Goal: Task Accomplishment & Management: Complete application form

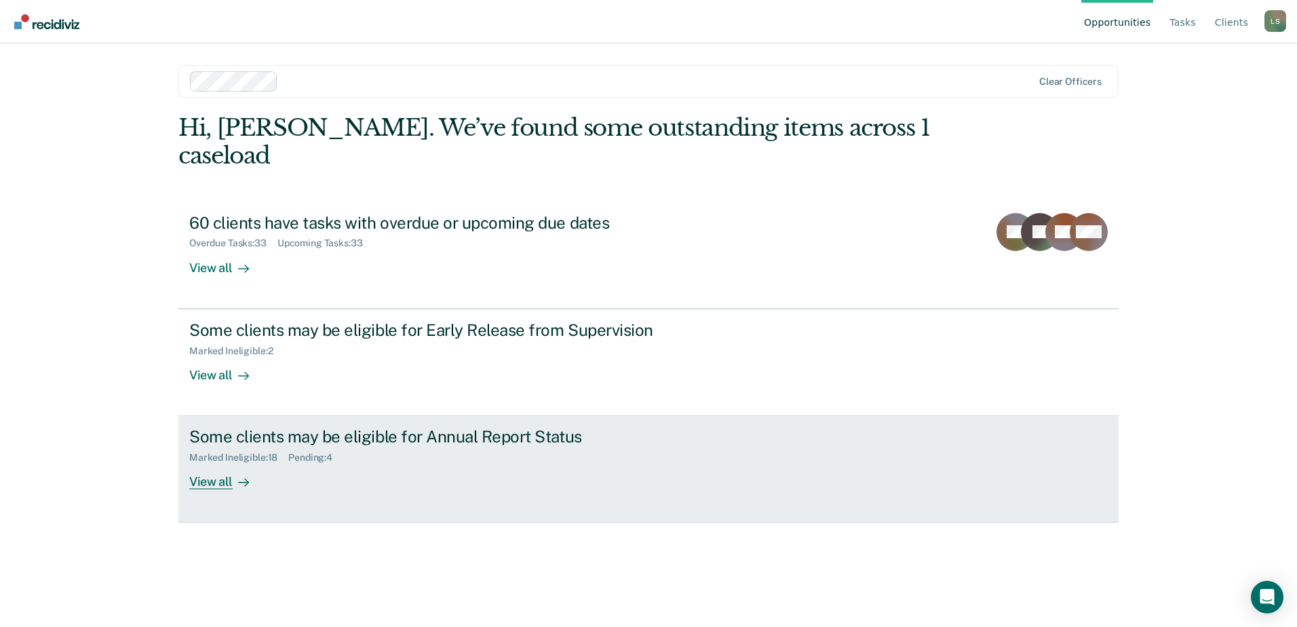
click at [441, 450] on div "Some clients may be eligible for Annual Report Status Marked Ineligible : 18 Pe…" at bounding box center [443, 458] width 509 height 62
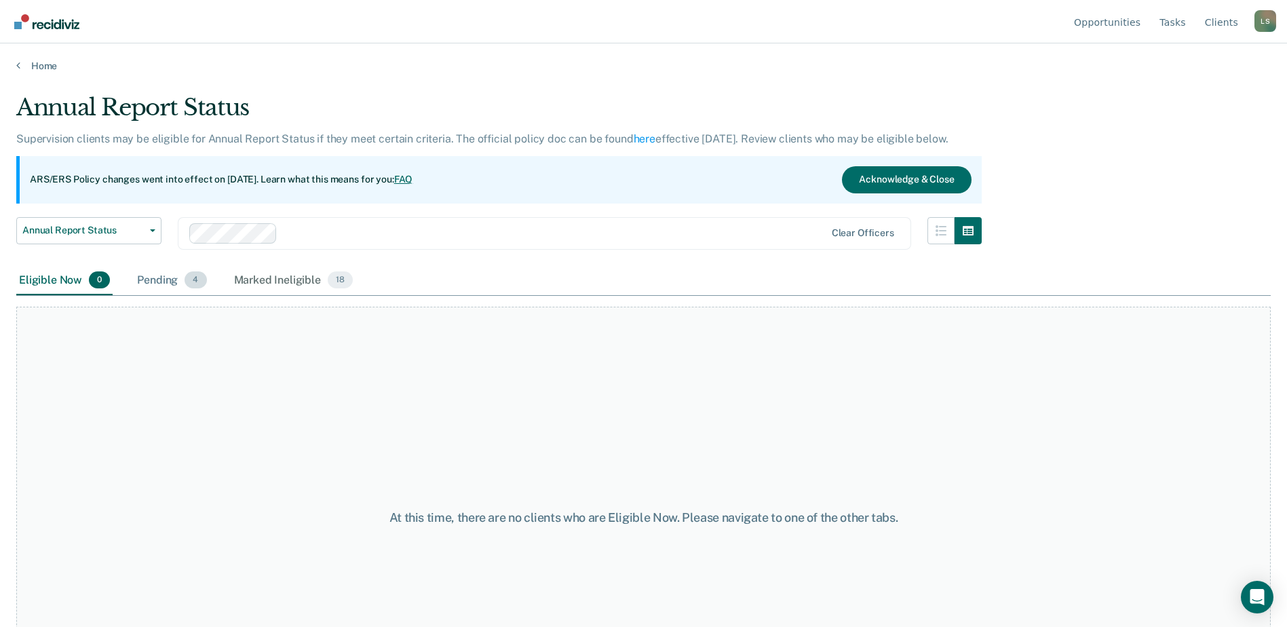
click at [140, 279] on div "Pending 4" at bounding box center [171, 281] width 75 height 30
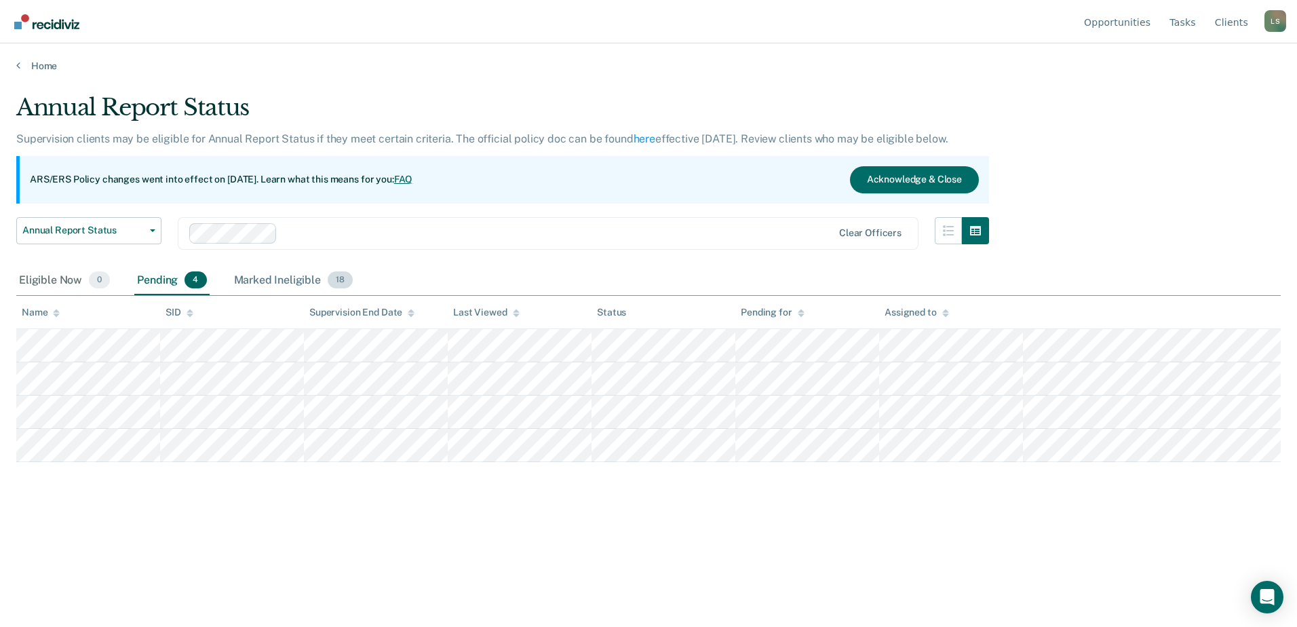
click at [263, 281] on div "Marked Ineligible 18" at bounding box center [293, 281] width 124 height 30
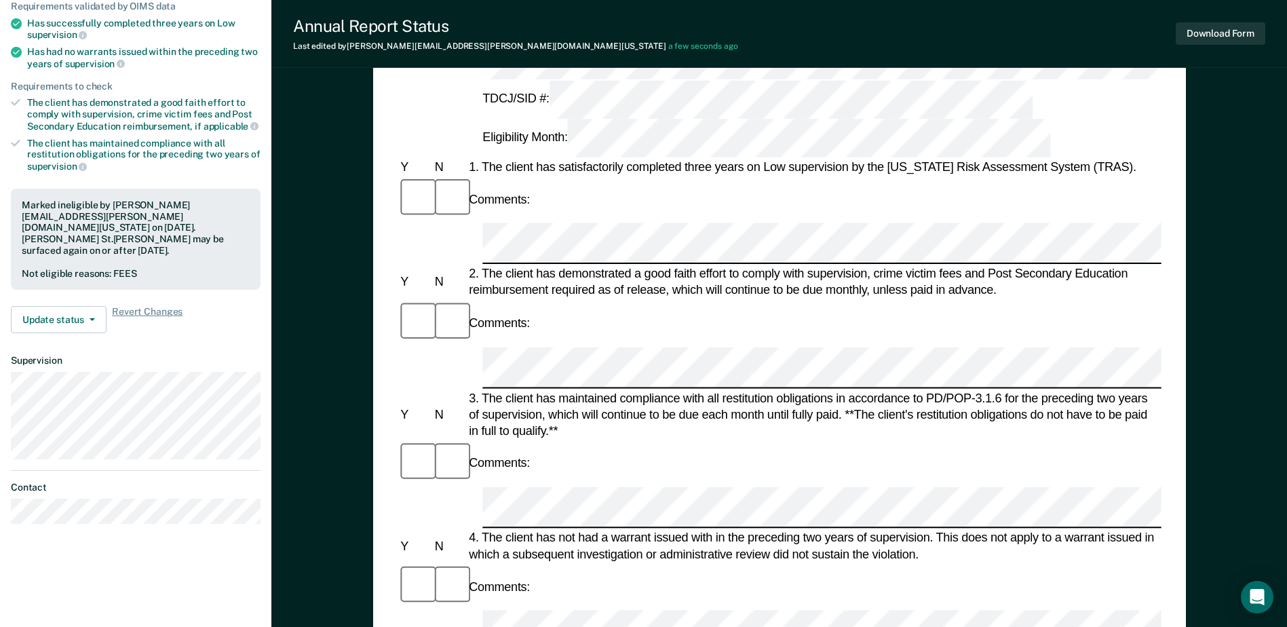
scroll to position [204, 0]
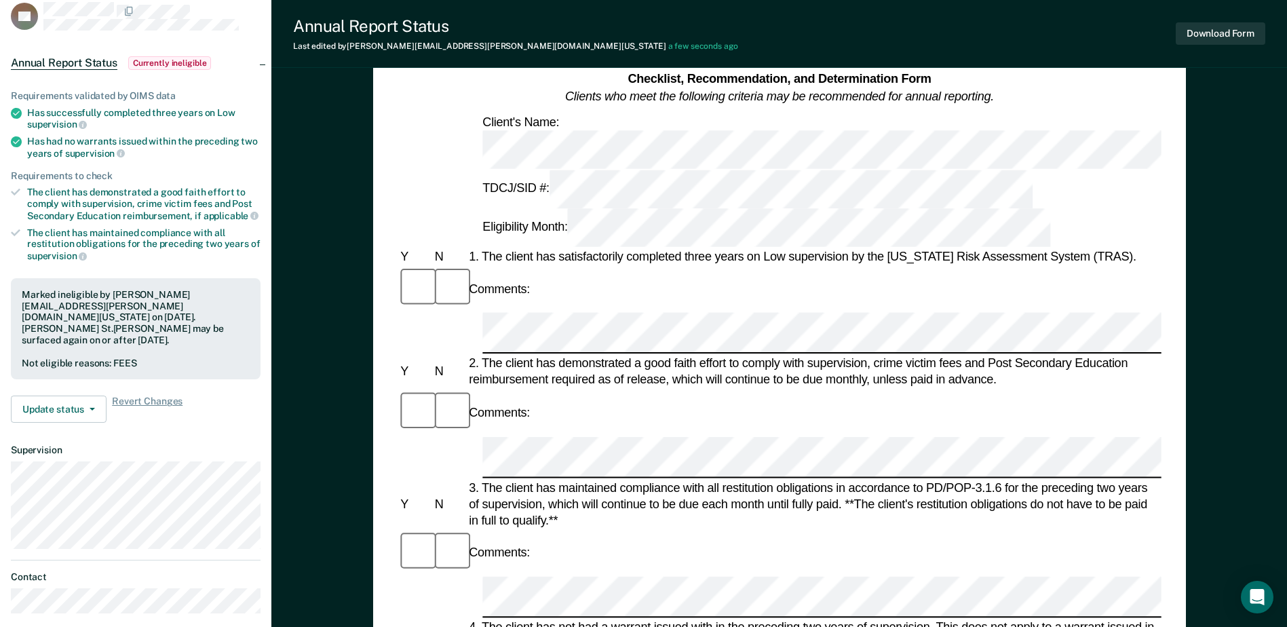
scroll to position [0, 0]
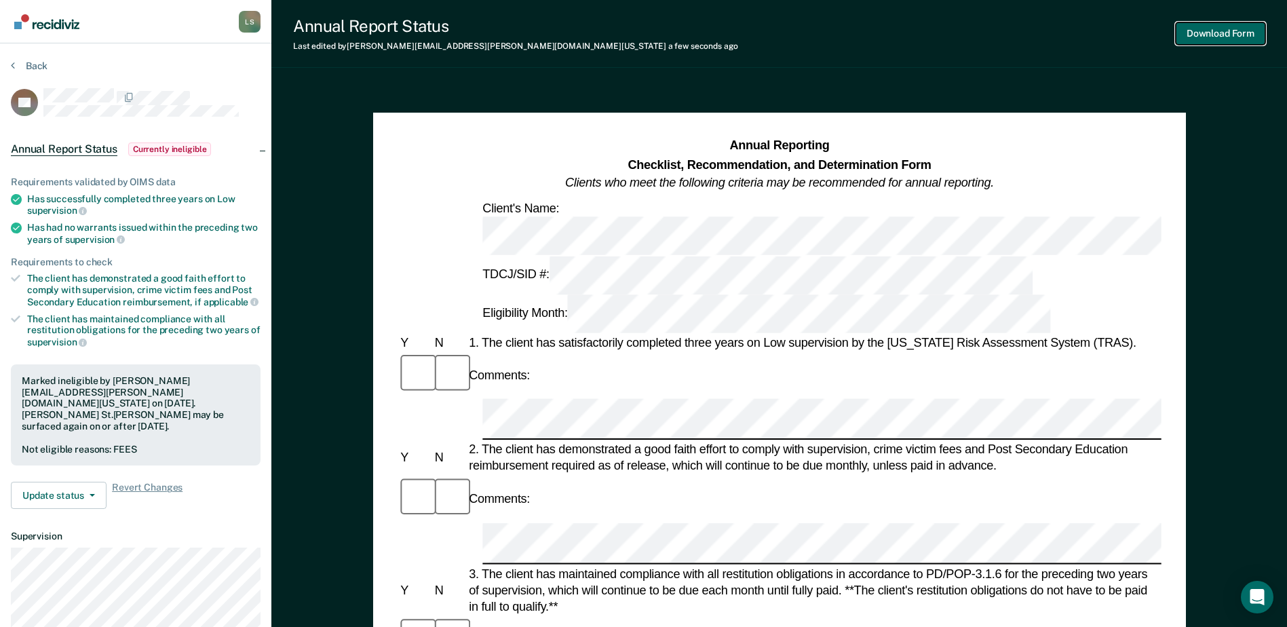
click at [1225, 33] on button "Download Form" at bounding box center [1221, 33] width 90 height 22
